Goal: Transaction & Acquisition: Purchase product/service

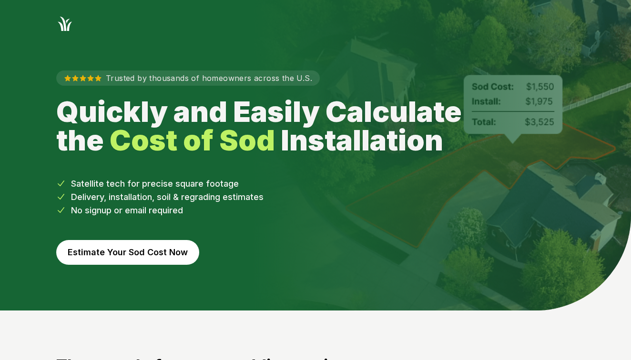
click at [146, 259] on button "Estimate Your Sod Cost Now" at bounding box center [127, 252] width 143 height 25
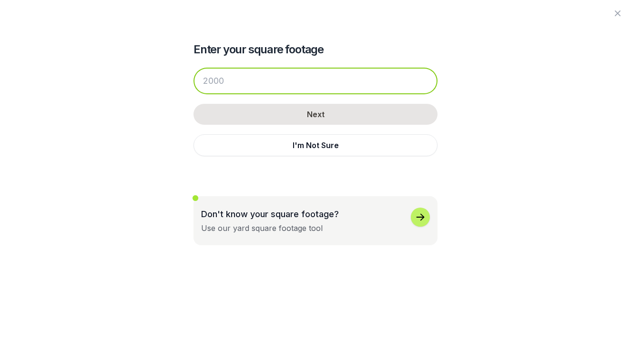
click at [290, 85] on input "number" at bounding box center [315, 81] width 244 height 27
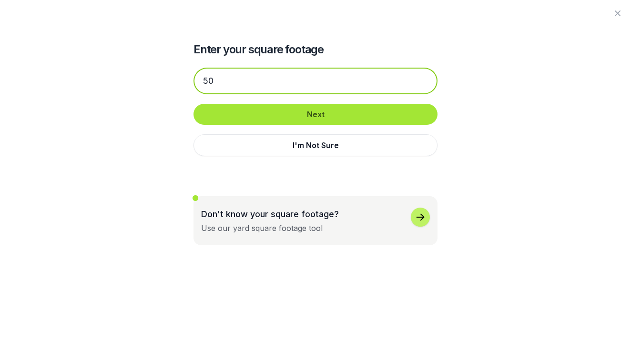
type input "50"
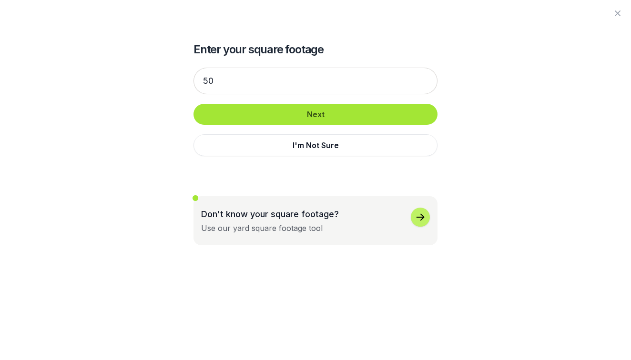
click at [319, 120] on button "Next" at bounding box center [315, 114] width 244 height 21
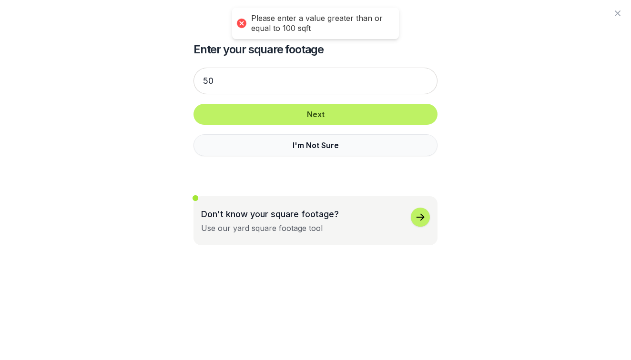
click at [306, 144] on button "I'm Not Sure" at bounding box center [315, 145] width 244 height 22
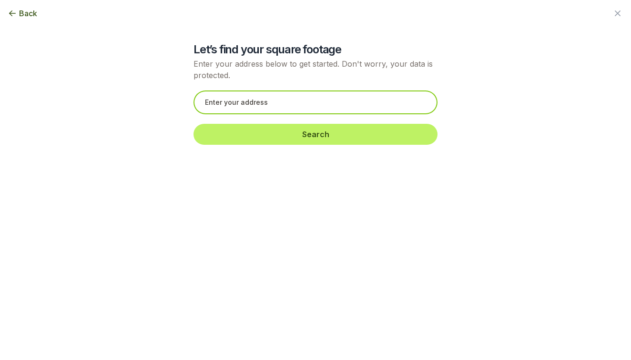
click at [306, 111] on input "text" at bounding box center [315, 102] width 244 height 24
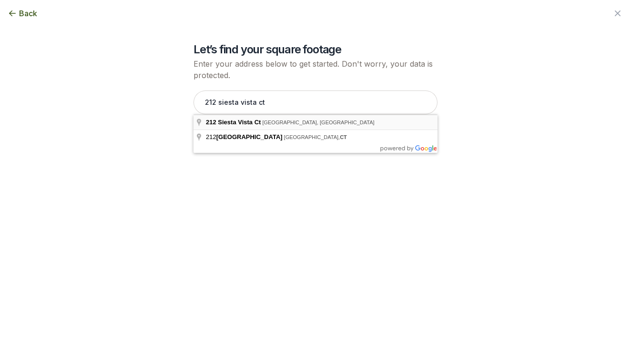
type input "[STREET_ADDRESS]"
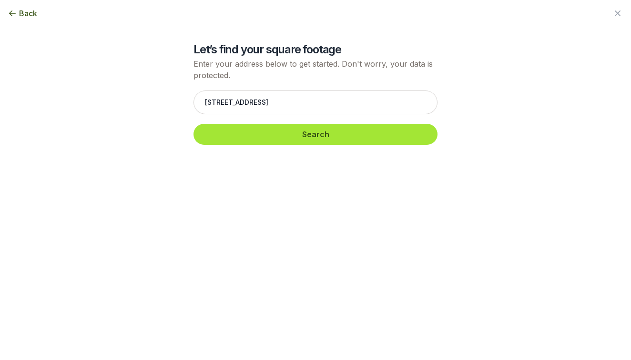
click at [286, 137] on button "Search" at bounding box center [315, 134] width 244 height 21
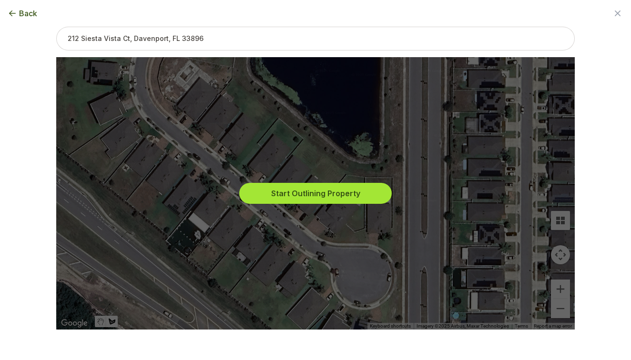
click at [286, 190] on button "Start Outlining Property" at bounding box center [315, 193] width 152 height 21
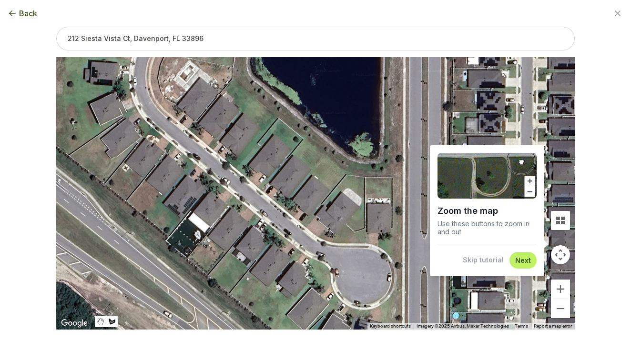
click at [501, 186] on img at bounding box center [486, 176] width 99 height 46
click at [561, 287] on button "Zoom in" at bounding box center [560, 289] width 19 height 19
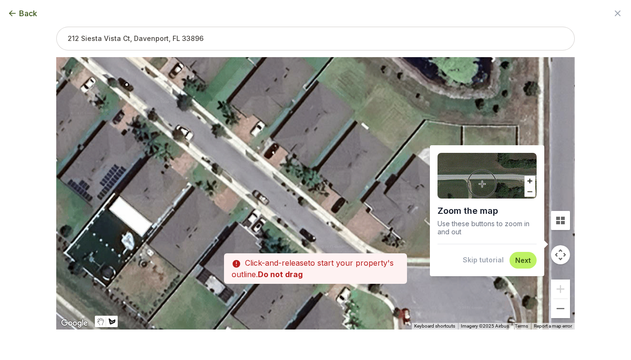
drag, startPoint x: 293, startPoint y: 203, endPoint x: 343, endPoint y: 168, distance: 61.2
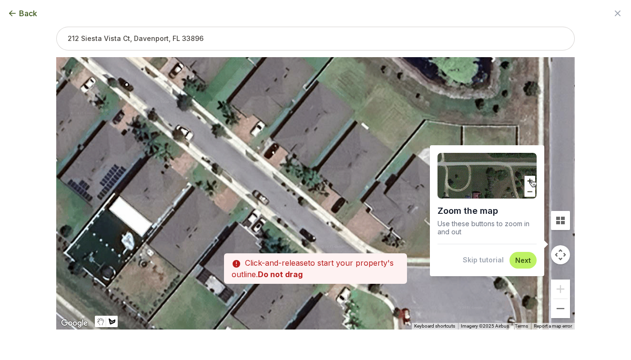
click at [343, 168] on div at bounding box center [315, 193] width 518 height 272
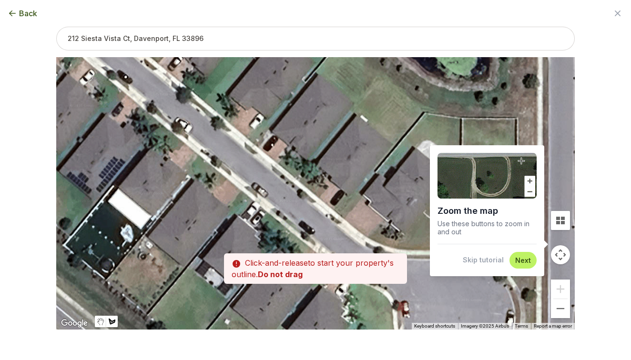
drag, startPoint x: 300, startPoint y: 189, endPoint x: 300, endPoint y: 182, distance: 7.1
click at [300, 182] on div at bounding box center [315, 193] width 518 height 272
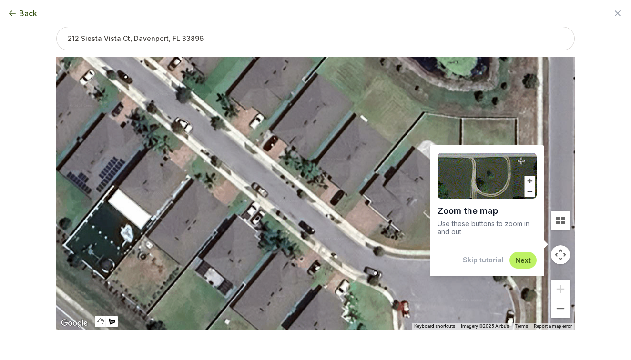
click at [300, 182] on div at bounding box center [315, 193] width 518 height 272
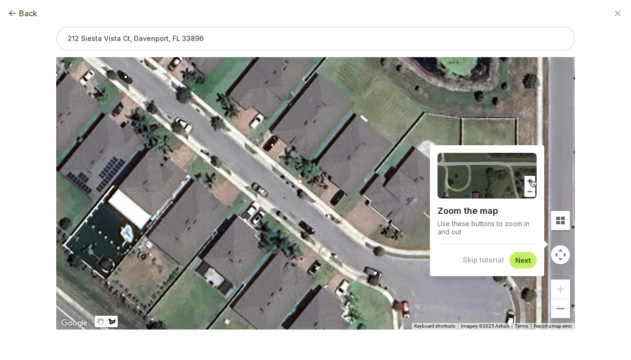
click at [300, 182] on div at bounding box center [315, 193] width 518 height 272
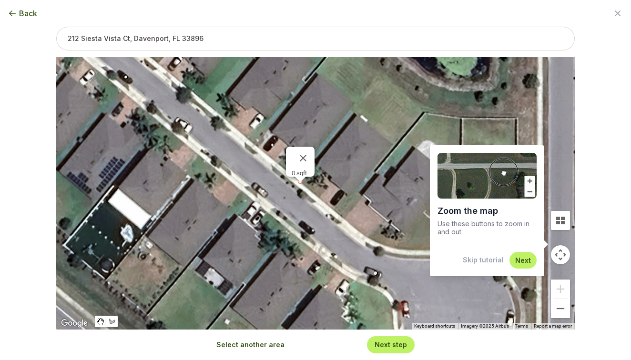
click at [302, 170] on div "0 sqft" at bounding box center [302, 173] width 23 height 7
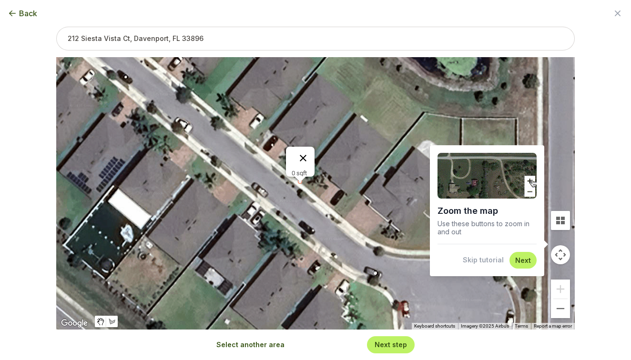
click at [305, 152] on button "Close" at bounding box center [302, 158] width 23 height 23
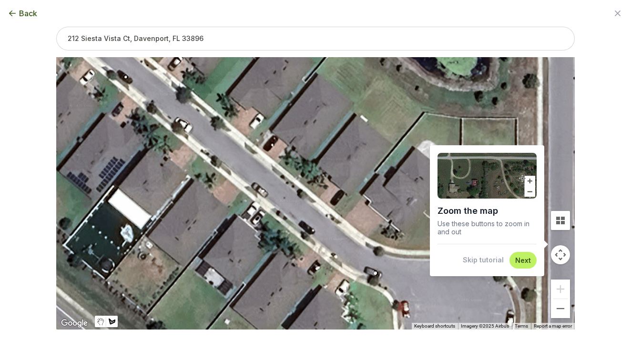
click at [301, 180] on div at bounding box center [315, 193] width 518 height 272
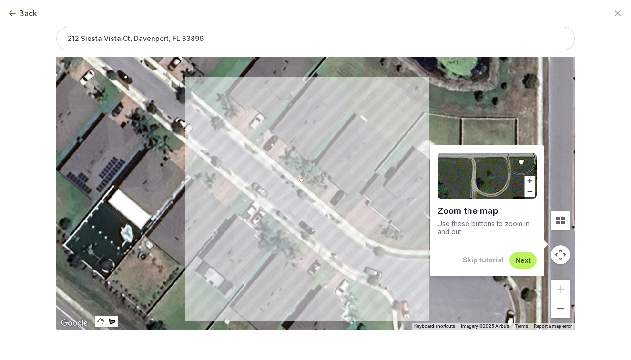
click at [317, 197] on div at bounding box center [315, 193] width 518 height 272
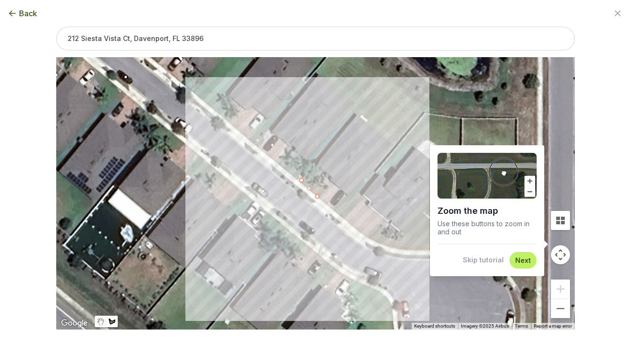
click at [324, 187] on div at bounding box center [315, 193] width 518 height 272
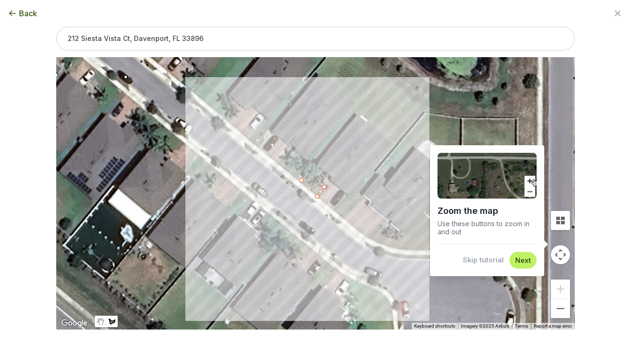
click at [315, 186] on div at bounding box center [315, 193] width 518 height 272
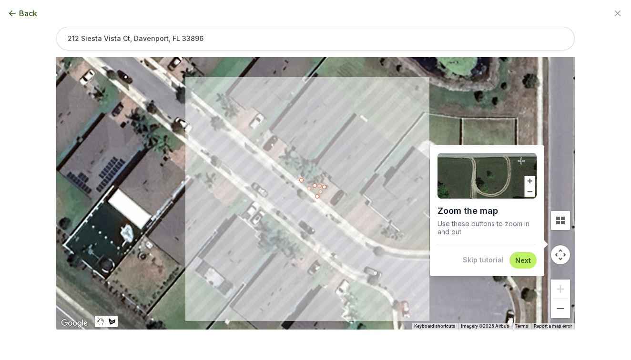
click at [305, 178] on div at bounding box center [315, 193] width 518 height 272
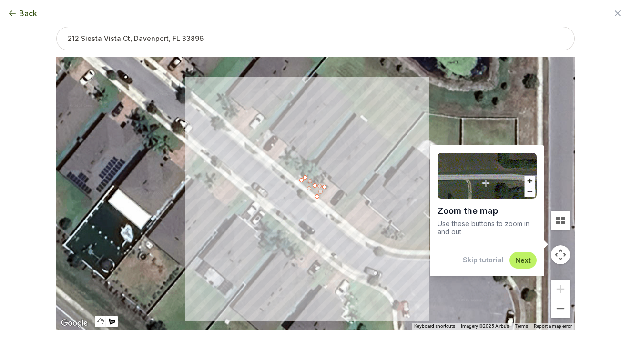
click at [304, 179] on div at bounding box center [315, 193] width 518 height 272
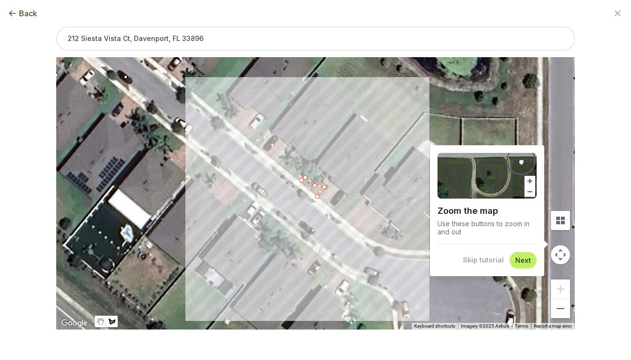
type input "120"
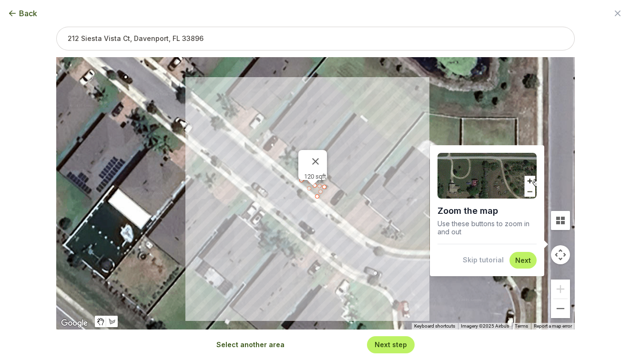
click at [390, 344] on button "Next step" at bounding box center [390, 344] width 32 height 9
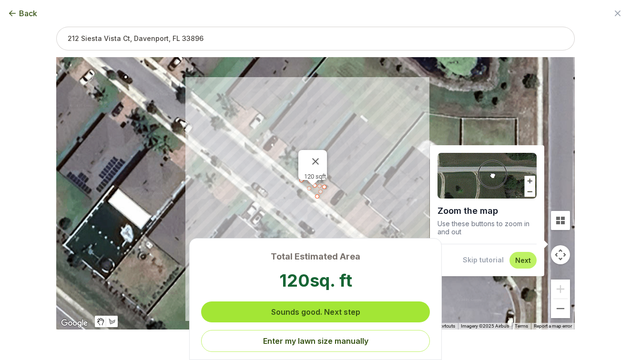
click at [369, 317] on button "Sounds good. Next step" at bounding box center [315, 311] width 229 height 21
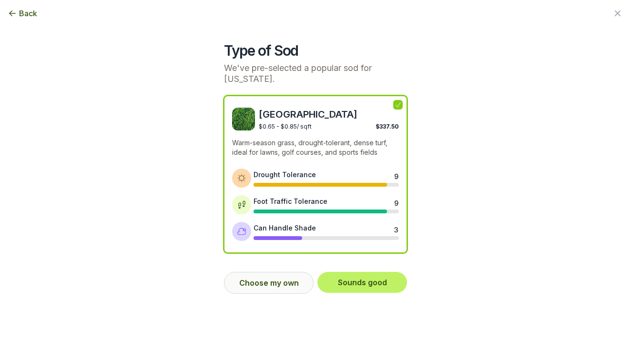
click at [285, 280] on button "Choose my own" at bounding box center [269, 283] width 90 height 22
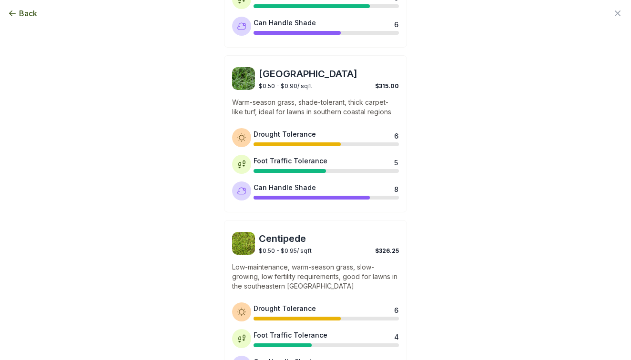
scroll to position [491, 0]
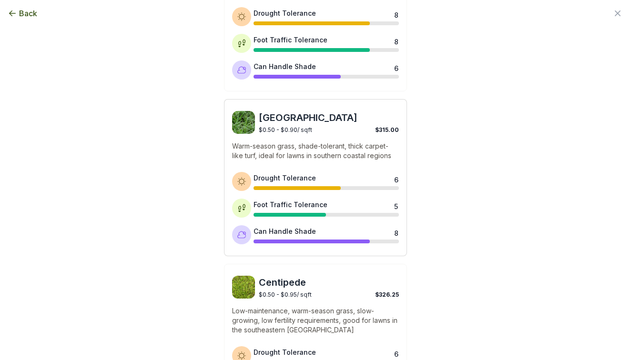
click at [299, 182] on div "Drought Tolerance 6" at bounding box center [325, 181] width 145 height 17
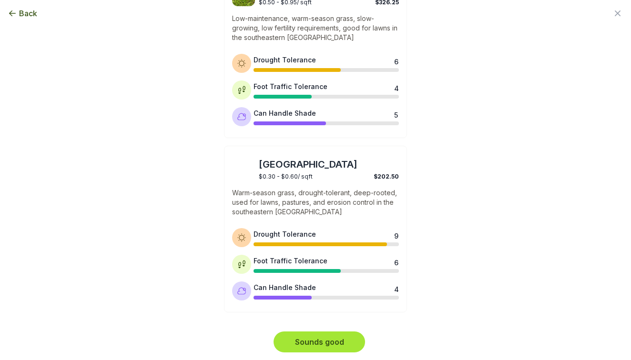
scroll to position [783, 0]
click at [321, 342] on button "Sounds good" at bounding box center [318, 342] width 91 height 21
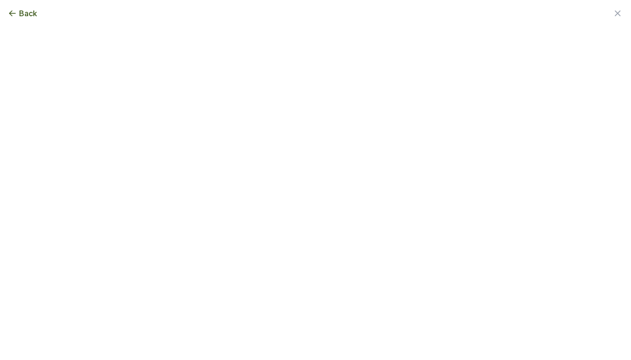
scroll to position [0, 0]
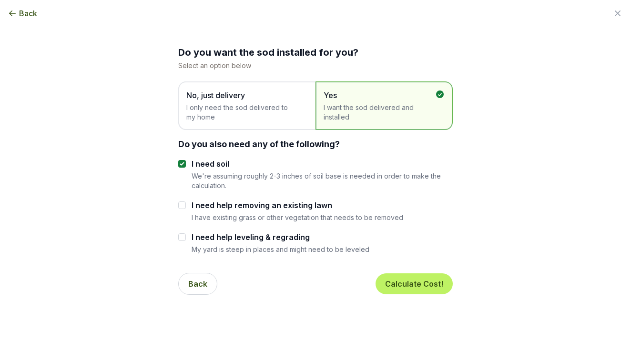
click at [267, 115] on span "I only need the sod delivered to my home" at bounding box center [241, 112] width 111 height 19
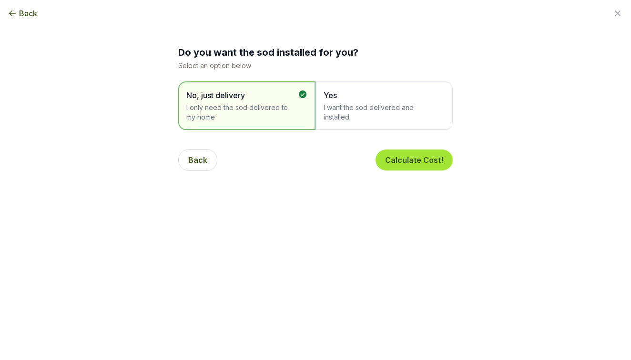
click at [406, 160] on button "Calculate Cost!" at bounding box center [413, 160] width 77 height 21
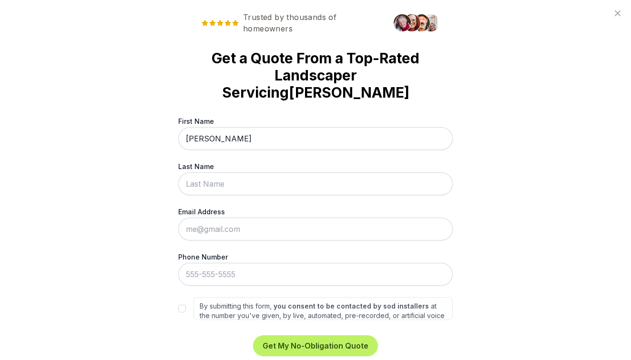
type input "[PERSON_NAME]"
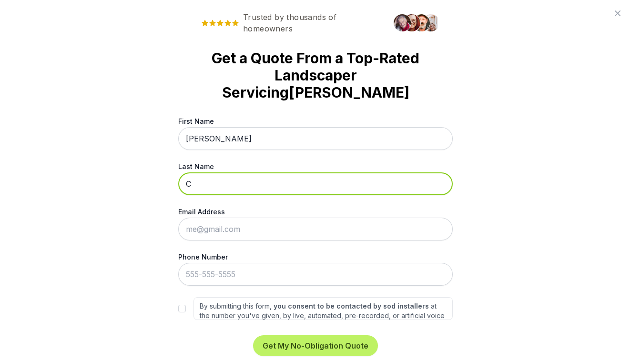
type input "C"
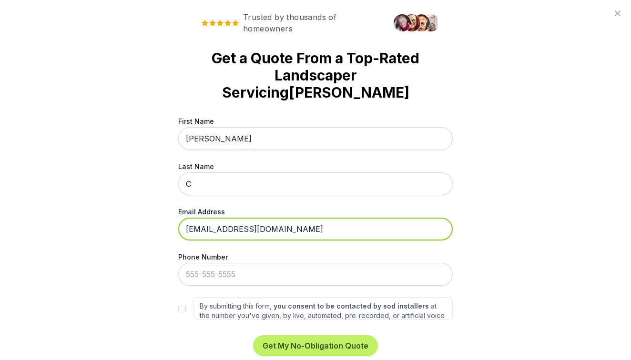
type input "[EMAIL_ADDRESS][DOMAIN_NAME]"
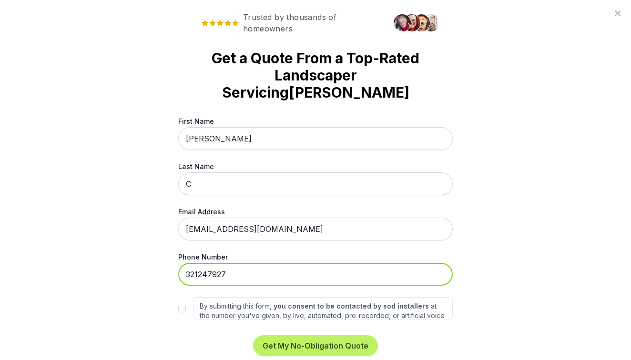
type input "[PHONE_NUMBER]"
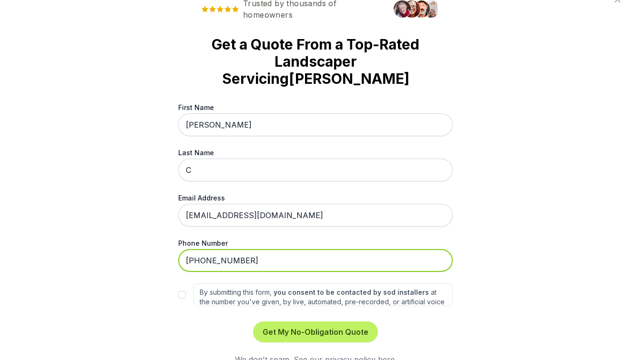
scroll to position [13, 0]
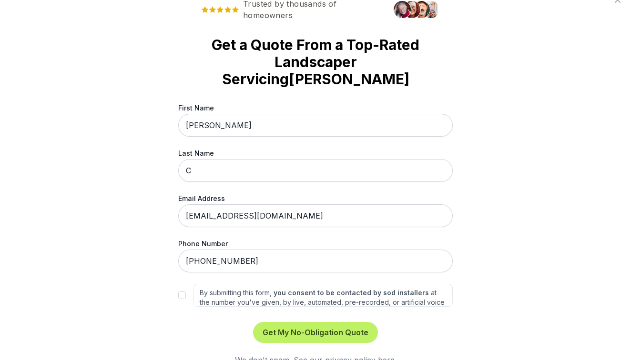
click at [181, 291] on input "By submitting this form, you consent to be contacted by sod installers at the n…" at bounding box center [182, 295] width 8 height 8
click at [184, 291] on input "By submitting this form, you consent to be contacted by sod installers at the n…" at bounding box center [182, 295] width 8 height 8
click at [292, 325] on button "Get My No-Obligation Quote" at bounding box center [315, 332] width 125 height 21
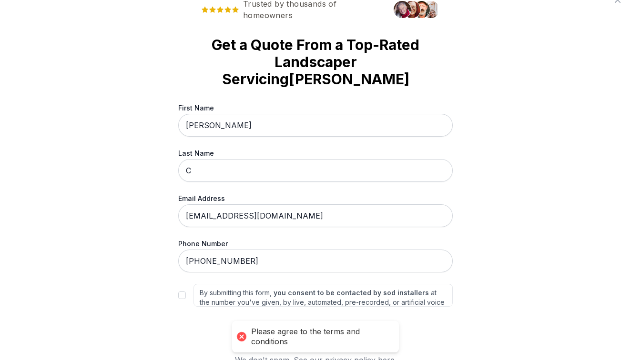
click at [185, 291] on input "By submitting this form, you consent to be contacted by sod installers at the n…" at bounding box center [182, 295] width 8 height 8
checkbox input "true"
click at [309, 322] on button "Get My No-Obligation Quote" at bounding box center [315, 332] width 125 height 21
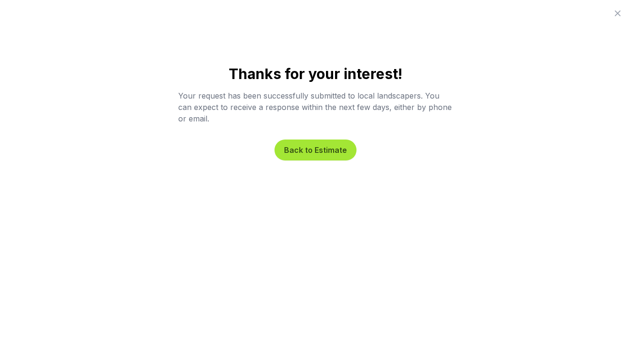
click at [300, 154] on button "Back to Estimate" at bounding box center [315, 150] width 82 height 21
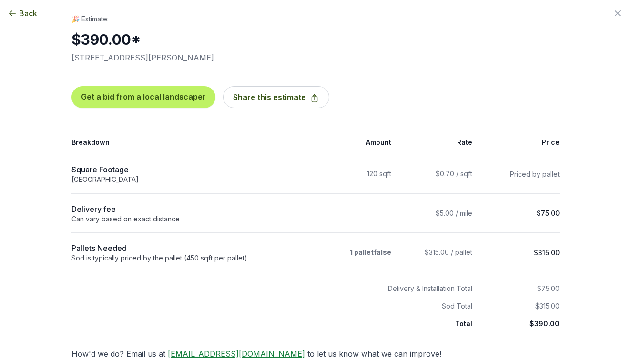
scroll to position [8, 0]
